Goal: Find specific page/section: Find specific page/section

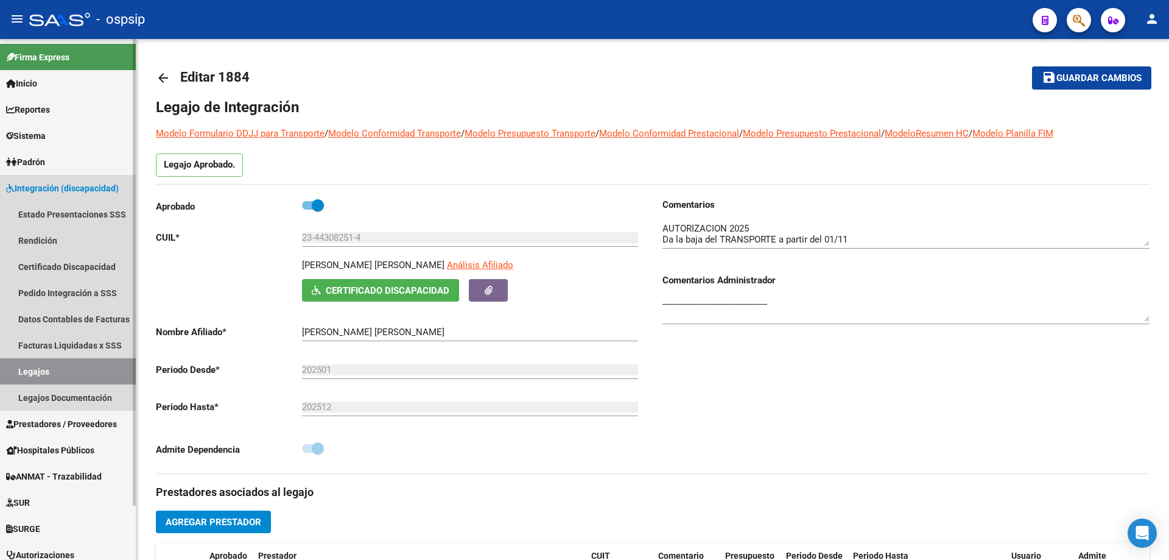
drag, startPoint x: 57, startPoint y: 377, endPoint x: 107, endPoint y: 343, distance: 60.8
click at [57, 377] on link "Legajos" at bounding box center [68, 371] width 136 height 26
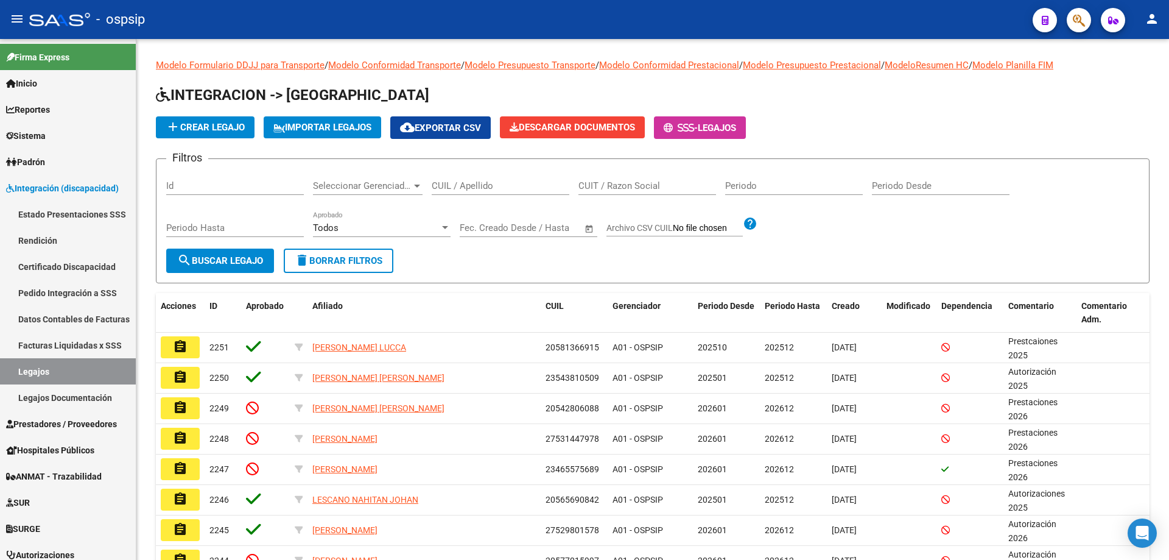
click at [1086, 9] on div at bounding box center [1074, 19] width 34 height 25
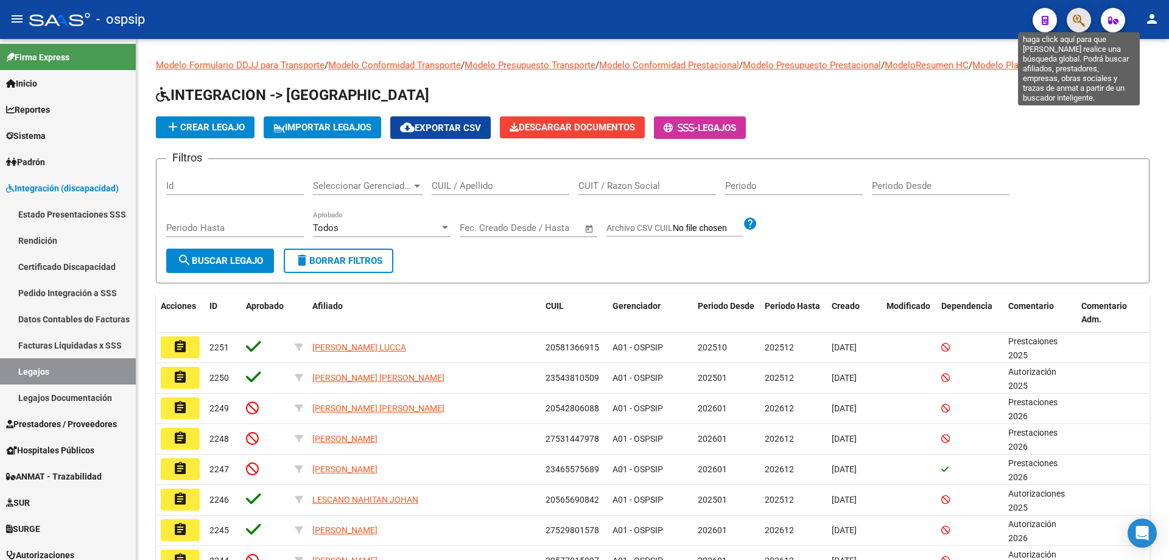
click at [1076, 21] on icon "button" at bounding box center [1079, 20] width 12 height 14
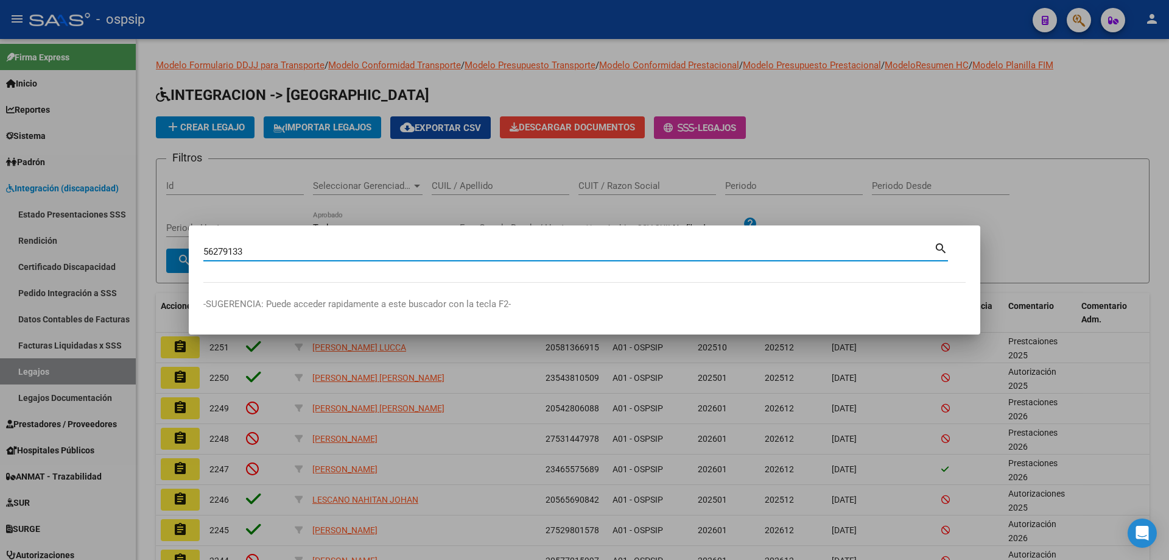
type input "56279133"
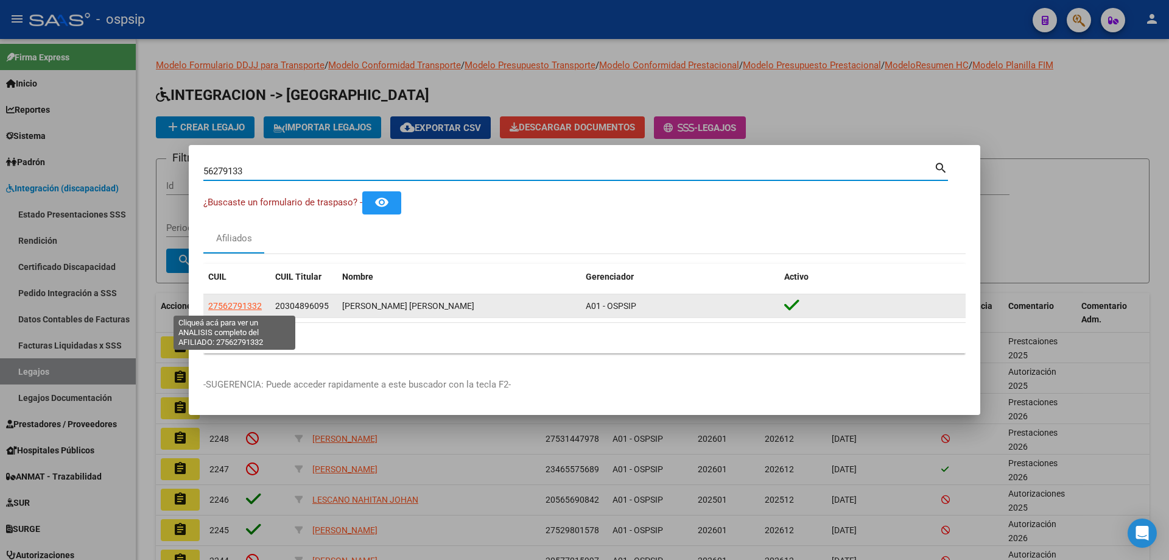
click at [230, 304] on span "27562791332" at bounding box center [235, 306] width 54 height 10
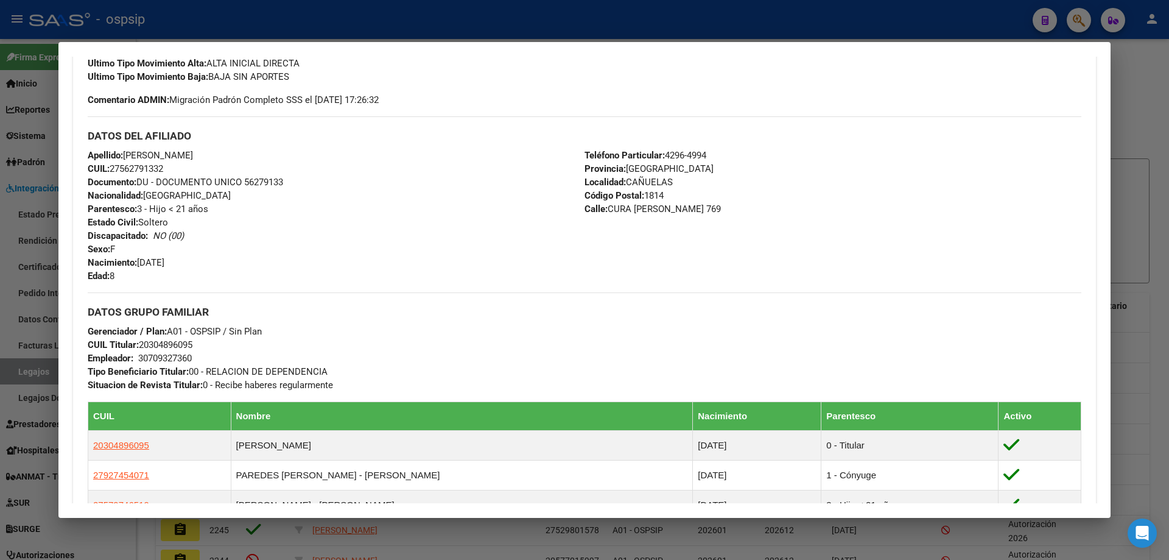
scroll to position [331, 0]
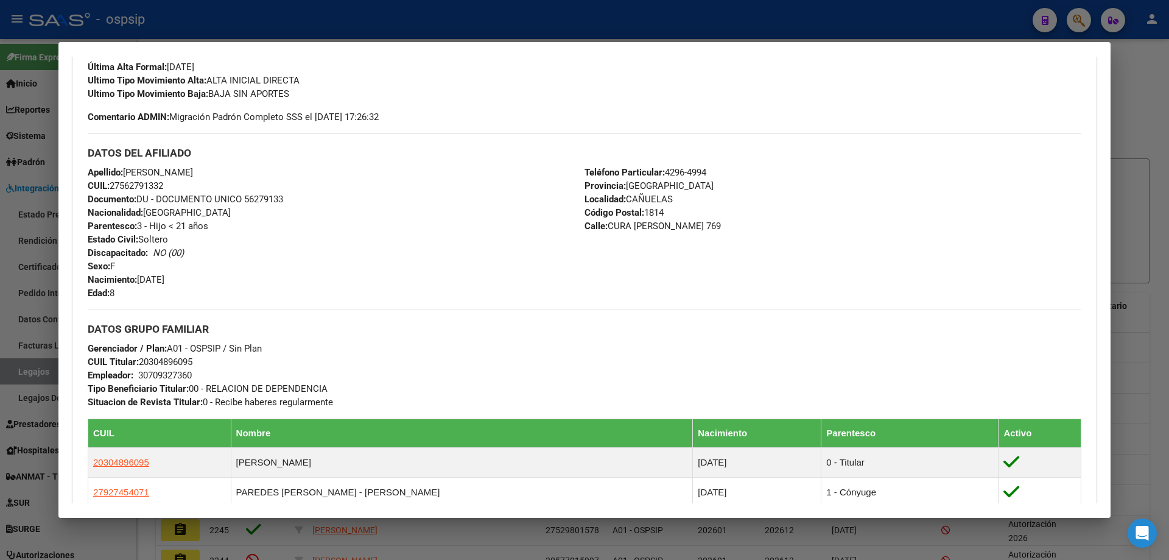
click at [442, 9] on div at bounding box center [584, 280] width 1169 height 560
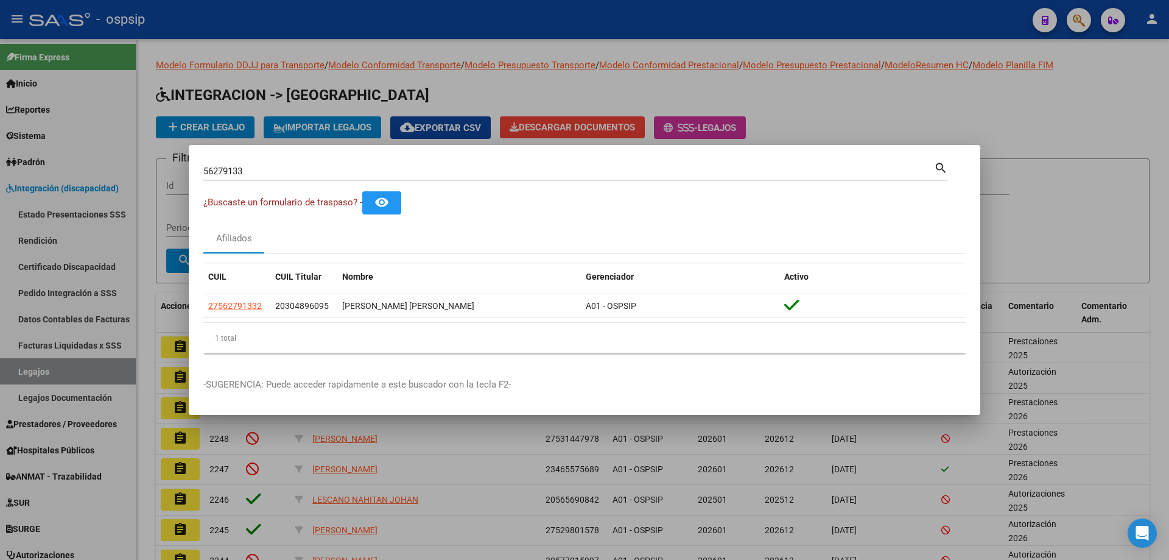
click at [701, 19] on div at bounding box center [584, 280] width 1169 height 560
